Goal: Task Accomplishment & Management: Manage account settings

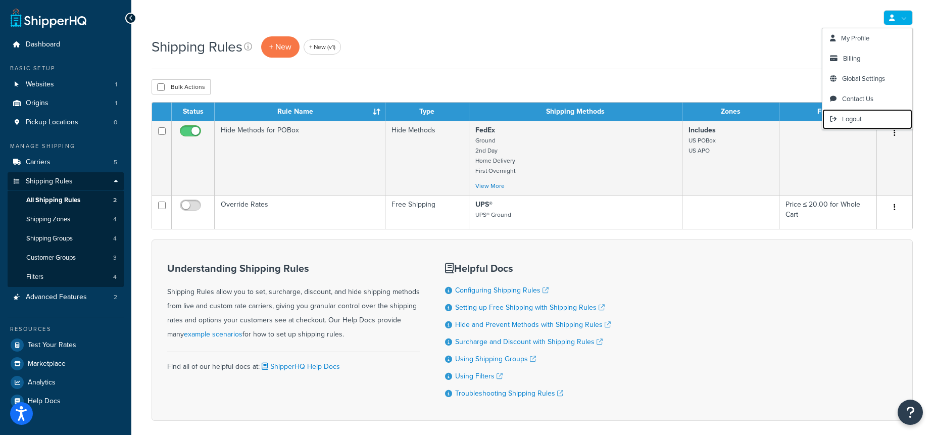
drag, startPoint x: 850, startPoint y: 119, endPoint x: 774, endPoint y: 84, distance: 83.4
click at [850, 119] on span "Logout" at bounding box center [852, 119] width 20 height 10
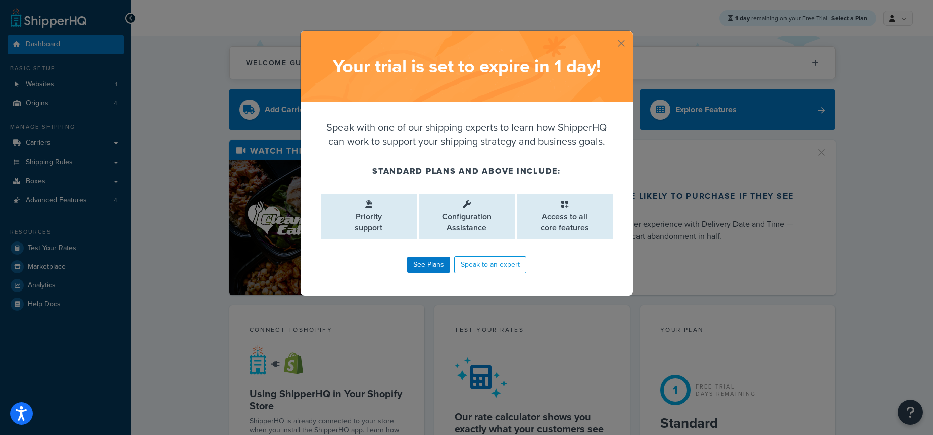
click at [617, 51] on div "Your trial is set to expire in 1 day !" at bounding box center [467, 66] width 332 height 71
click at [630, 33] on button "button" at bounding box center [631, 32] width 3 height 3
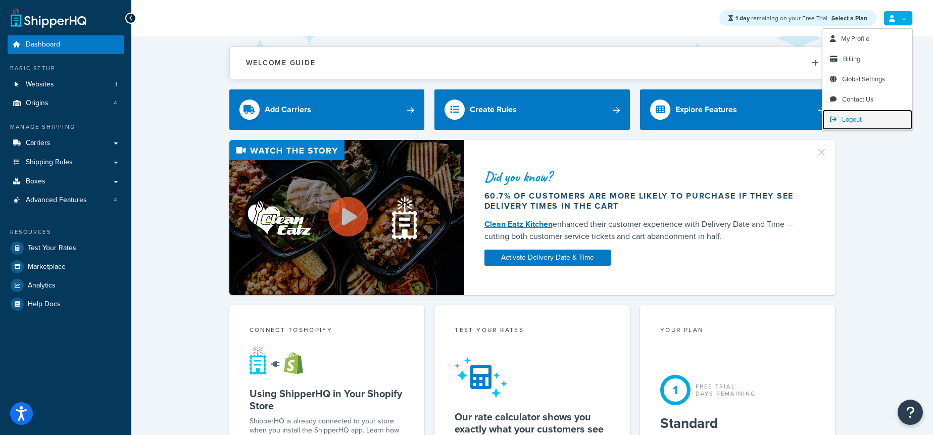
click at [852, 117] on span "Logout" at bounding box center [852, 120] width 20 height 10
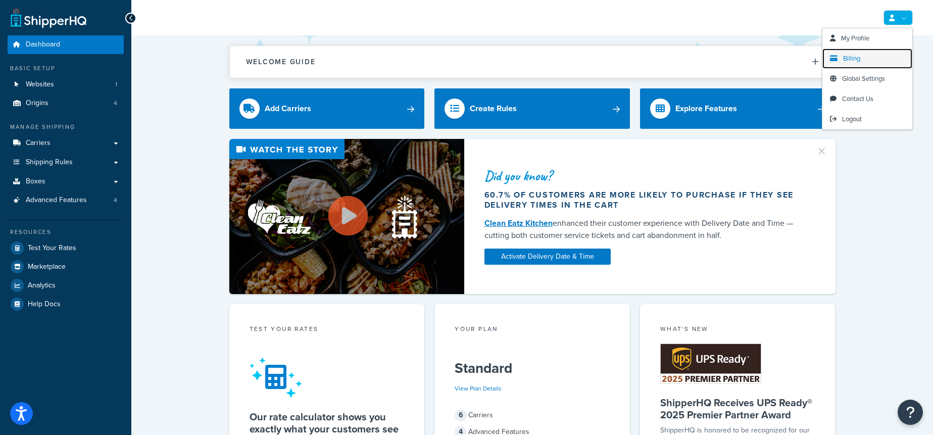
click at [855, 61] on span "Billing" at bounding box center [851, 59] width 17 height 10
